Goal: Communication & Community: Answer question/provide support

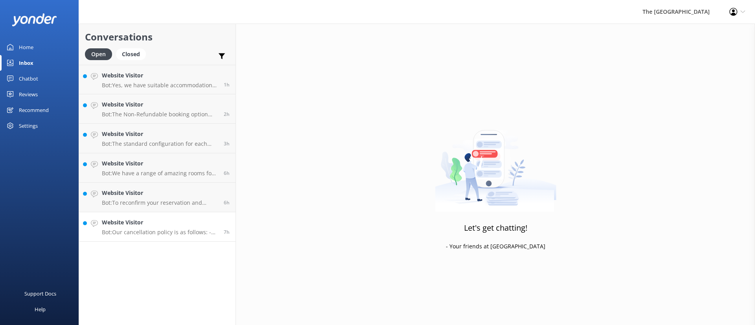
click at [189, 237] on link "Website Visitor Bot: Our cancellation policy is as follows: - Flexi: 30+ Day Fr…" at bounding box center [157, 226] width 156 height 29
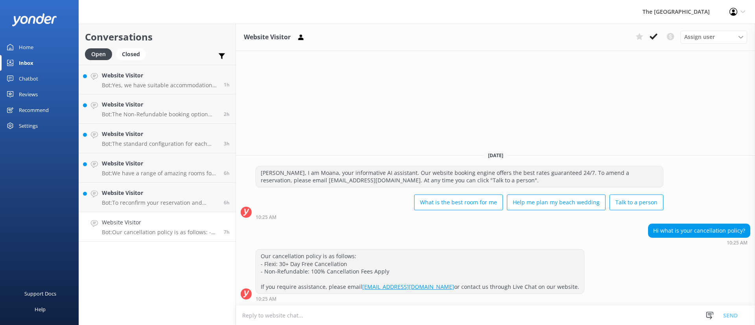
click at [196, 228] on div "Website Visitor Bot: Our cancellation policy is as follows: - Flexi: 30+ Day Fr…" at bounding box center [160, 226] width 116 height 17
click at [651, 37] on use at bounding box center [653, 36] width 8 height 6
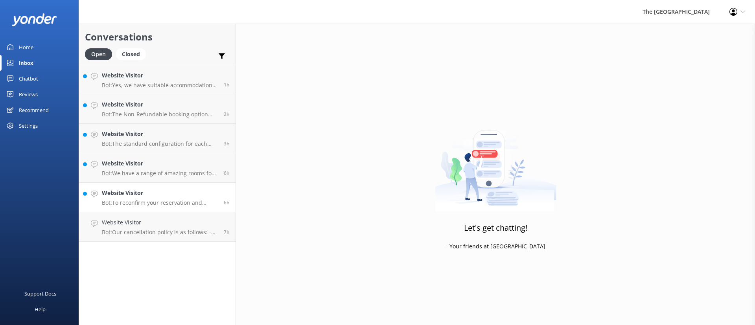
click at [171, 200] on p "Bot: To reconfirm your reservation and payment status, please email us at [EMAI…" at bounding box center [160, 202] width 116 height 7
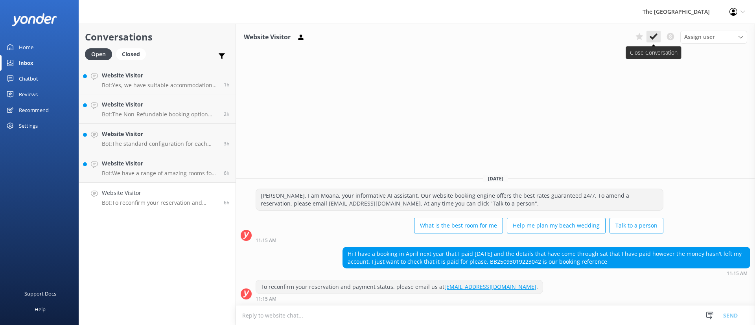
click at [655, 38] on icon at bounding box center [653, 37] width 8 height 8
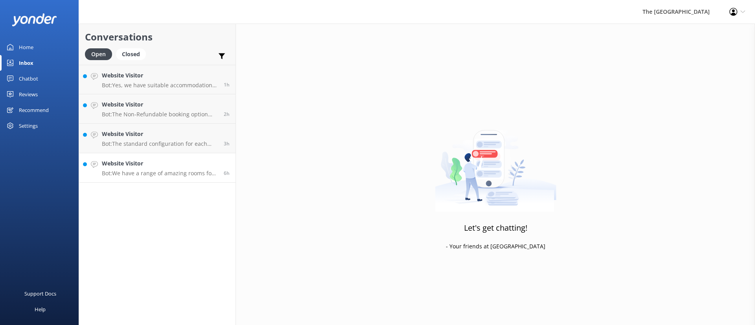
click at [207, 164] on h4 "Website Visitor" at bounding box center [160, 163] width 116 height 9
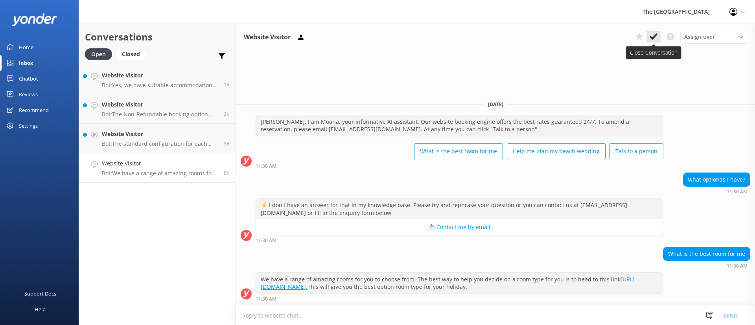
click at [650, 35] on icon at bounding box center [653, 37] width 8 height 8
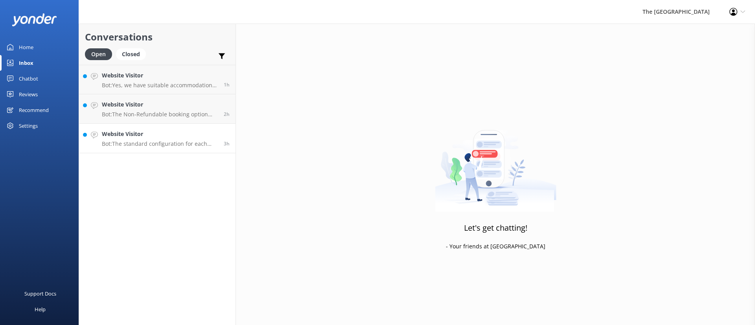
click at [195, 130] on h4 "Website Visitor" at bounding box center [160, 134] width 116 height 9
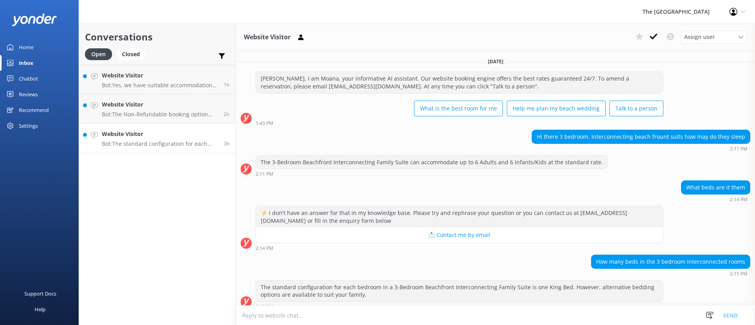
scroll to position [8, 0]
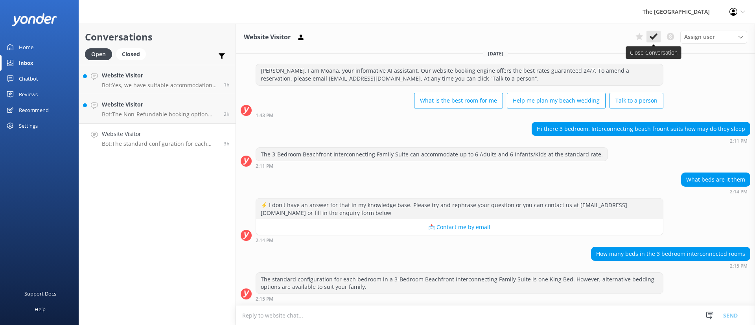
click at [654, 33] on icon at bounding box center [653, 37] width 8 height 8
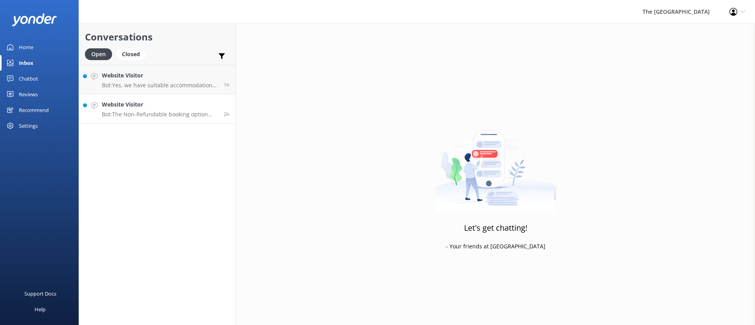
click at [170, 99] on link "Website Visitor Bot: The Non-Refundable booking option has a 100% cancellation …" at bounding box center [157, 108] width 156 height 29
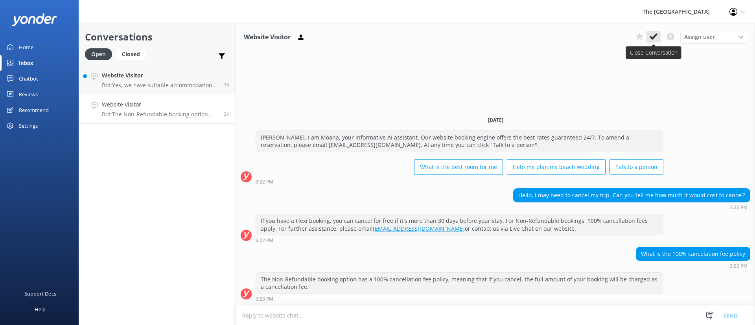
click at [652, 37] on use at bounding box center [653, 36] width 8 height 6
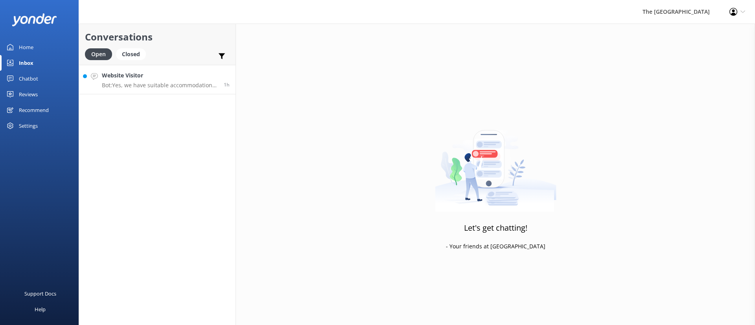
click at [186, 76] on h4 "Website Visitor" at bounding box center [160, 75] width 116 height 9
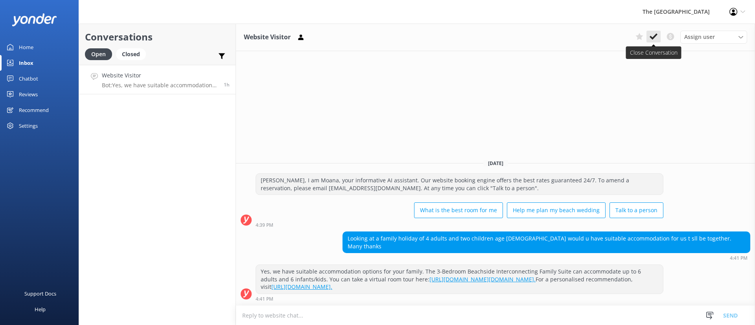
click at [654, 31] on button at bounding box center [653, 37] width 14 height 12
